Goal: Information Seeking & Learning: Learn about a topic

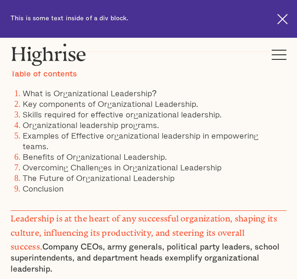
scroll to position [344, 0]
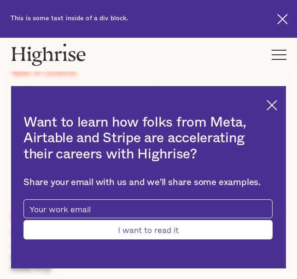
click at [284, 107] on div "Want to learn how folks from Meta, Airtable and Stripe are accelerating their c…" at bounding box center [148, 177] width 275 height 183
click at [275, 104] on img at bounding box center [272, 105] width 11 height 11
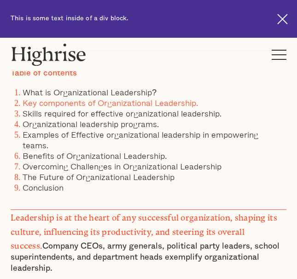
click at [162, 100] on link "Key components of Organizational Leadership." at bounding box center [111, 102] width 176 height 13
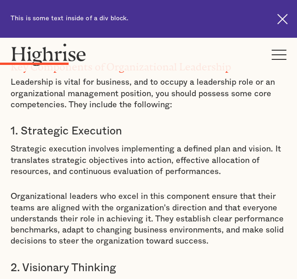
scroll to position [1592, 0]
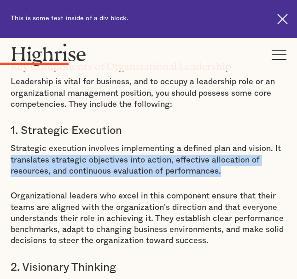
drag, startPoint x: 12, startPoint y: 123, endPoint x: 219, endPoint y: 136, distance: 207.2
click at [219, 143] on p "Strategic execution involves implementing a defined plan and vision. It transla…" at bounding box center [149, 160] width 276 height 34
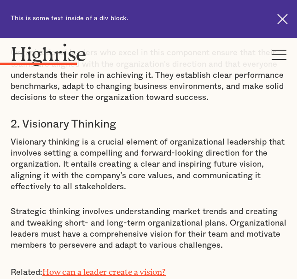
scroll to position [1739, 0]
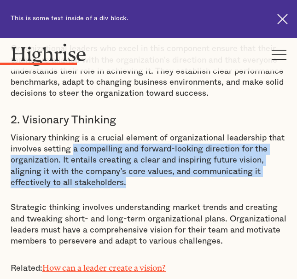
drag, startPoint x: 73, startPoint y: 112, endPoint x: 129, endPoint y: 144, distance: 63.8
click at [129, 144] on p "Visionary thinking is a crucial element of organizational leadership that invol…" at bounding box center [149, 161] width 276 height 56
copy p "a compelling and forward-looking direction for the organization. It entails cre…"
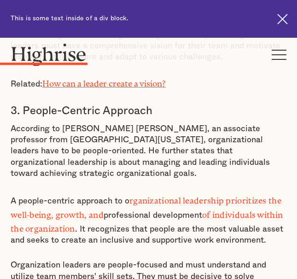
scroll to position [1925, 0]
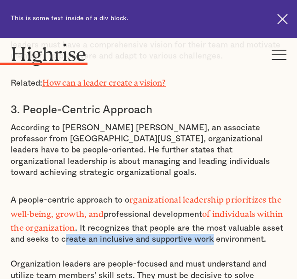
drag, startPoint x: 86, startPoint y: 193, endPoint x: 237, endPoint y: 197, distance: 150.7
click at [237, 197] on p "A people-centric approach to o rganizational leadership prioritizes the well-be…" at bounding box center [149, 218] width 276 height 53
copy p "reate an inclusive and supportive work"
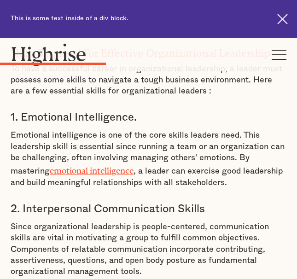
scroll to position [2236, 0]
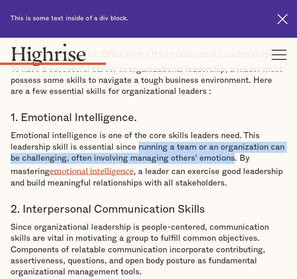
drag, startPoint x: 138, startPoint y: 113, endPoint x: 231, endPoint y: 123, distance: 94.1
click at [231, 130] on p "Emotional intelligence is one of the core skills leaders need. This leadership …" at bounding box center [149, 159] width 276 height 58
copy p "running a team or an organization can be challenging, often involving managing …"
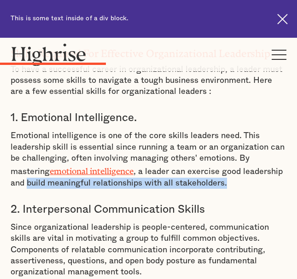
drag, startPoint x: 26, startPoint y: 145, endPoint x: 228, endPoint y: 144, distance: 201.8
click at [228, 144] on p "Emotional intelligence is one of the core skills leaders need. This leadership …" at bounding box center [149, 159] width 276 height 58
copy p "build meaningful relationships with all stakeholders."
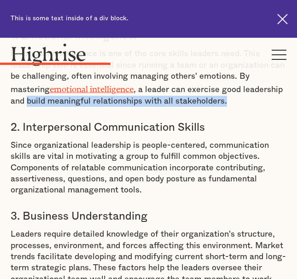
scroll to position [2319, 0]
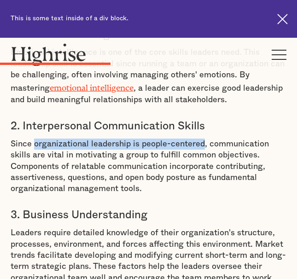
drag, startPoint x: 36, startPoint y: 105, endPoint x: 204, endPoint y: 105, distance: 167.7
click at [204, 139] on p "Since organizational leadership is people-centered, communication skills are vi…" at bounding box center [149, 167] width 276 height 56
copy p "organizational leadership is people-centered"
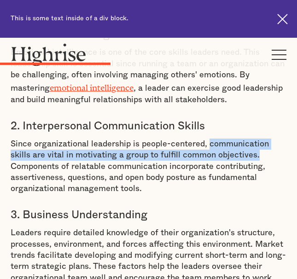
drag, startPoint x: 209, startPoint y: 105, endPoint x: 262, endPoint y: 117, distance: 54.3
click at [262, 139] on p "Since organizational leadership is people-centered, communication skills are vi…" at bounding box center [149, 167] width 276 height 56
copy p "communication skills are vital in motivating a group to fulfill common objectiv…"
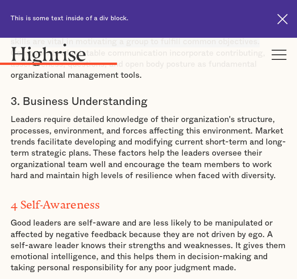
scroll to position [2433, 0]
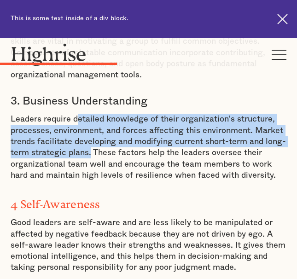
drag, startPoint x: 75, startPoint y: 82, endPoint x: 90, endPoint y: 117, distance: 38.2
click at [90, 117] on p "Leaders require detailed knowledge of their organization's structure, processes…" at bounding box center [149, 147] width 276 height 67
copy p "etailed knowledge of their organization's structure, processes, environment, an…"
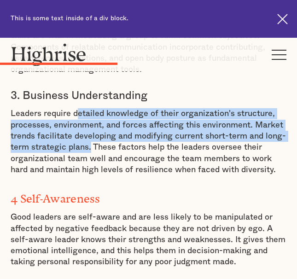
scroll to position [2423, 0]
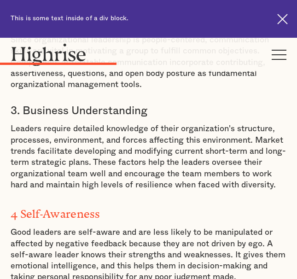
click at [100, 123] on p "Leaders require detailed knowledge of their organization's structure, processes…" at bounding box center [149, 156] width 276 height 67
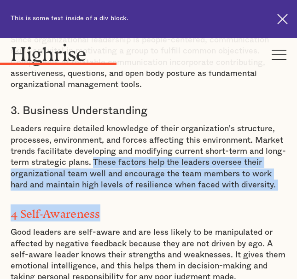
drag, startPoint x: 94, startPoint y: 123, endPoint x: 263, endPoint y: 155, distance: 171.1
click at [277, 144] on p "Leaders require detailed knowledge of their organization's structure, processes…" at bounding box center [149, 156] width 276 height 67
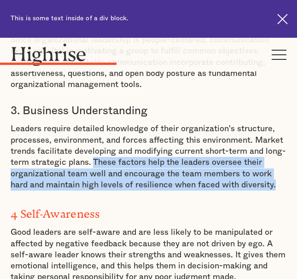
drag, startPoint x: 277, startPoint y: 144, endPoint x: 94, endPoint y: 127, distance: 183.7
click at [94, 127] on p "Leaders require detailed knowledge of their organization's structure, processes…" at bounding box center [149, 156] width 276 height 67
copy p "These factors help the leaders oversee their organizational team well and encou…"
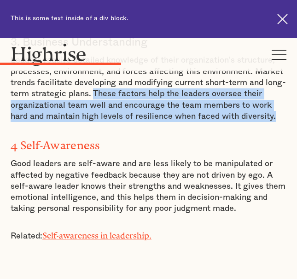
scroll to position [2513, 0]
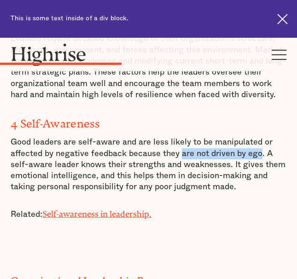
drag, startPoint x: 181, startPoint y: 114, endPoint x: 259, endPoint y: 110, distance: 78.0
click at [259, 137] on p "Good leaders are self-aware and are less likely to be manipulated or affected b…" at bounding box center [149, 165] width 276 height 56
copy p "are not driven by ego"
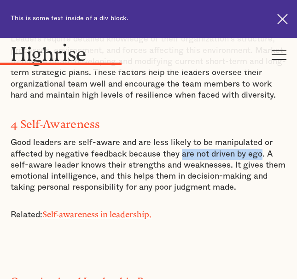
scroll to position [2512, 0]
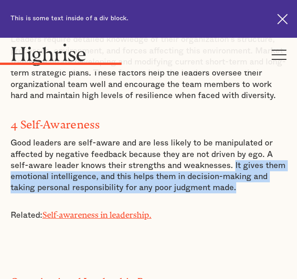
drag, startPoint x: 233, startPoint y: 124, endPoint x: 236, endPoint y: 146, distance: 22.9
click at [236, 146] on p "Good leaders are self-aware and are less likely to be manipulated or affected b…" at bounding box center [149, 166] width 276 height 56
copy p "It gives them emotional intelligence, and this helps them in decision-making an…"
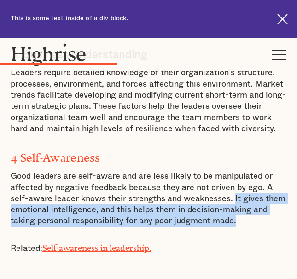
scroll to position [2395, 0]
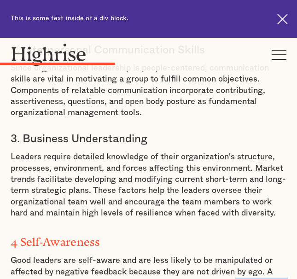
click at [254, 15] on link at bounding box center [132, 19] width 264 height 38
